Goal: Information Seeking & Learning: Learn about a topic

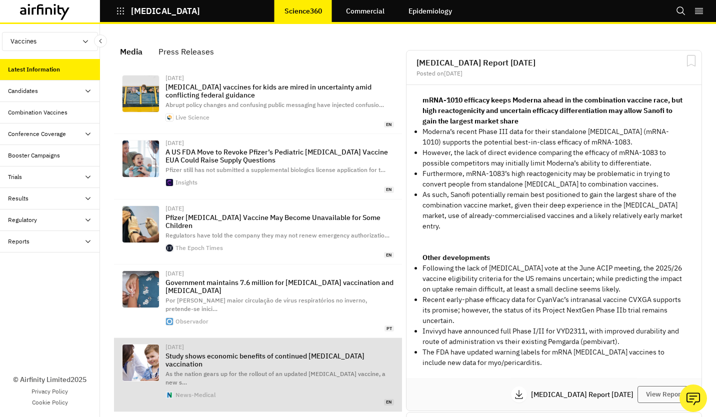
scroll to position [657, 292]
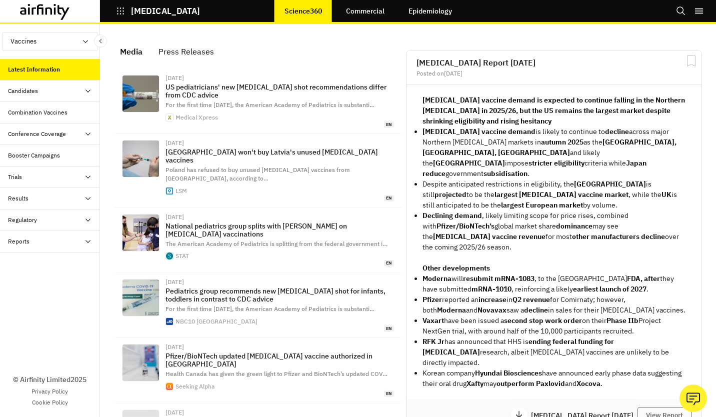
scroll to position [673, 292]
click at [514, 410] on icon "grid" at bounding box center [519, 415] width 10 height 10
